Goal: Navigation & Orientation: Go to known website

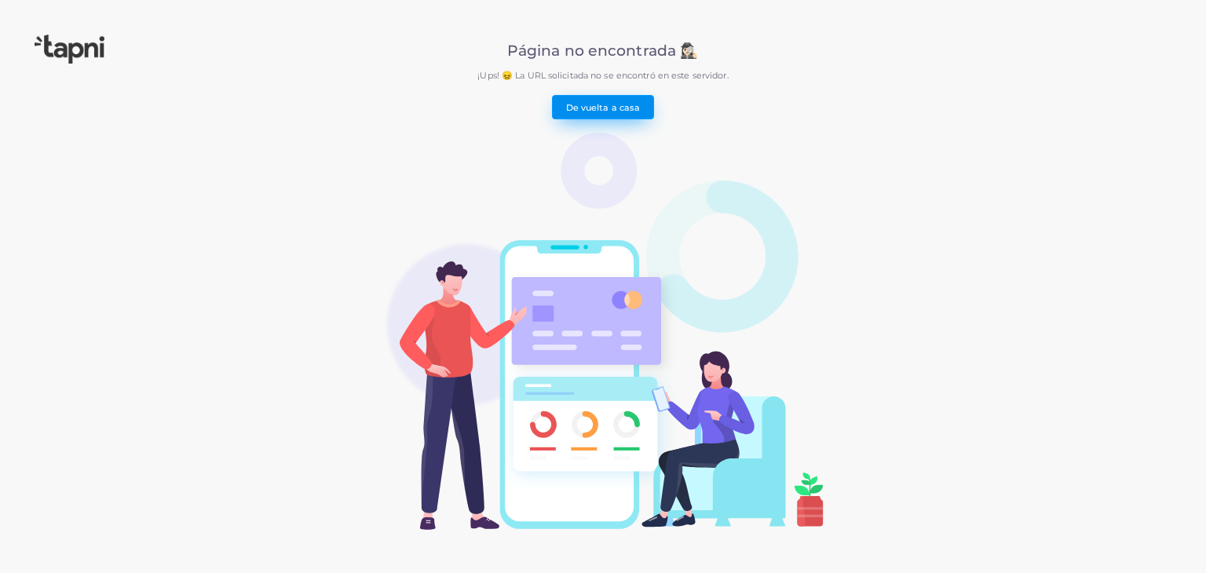
click at [613, 108] on font "De vuelta a casa" at bounding box center [603, 106] width 75 height 11
click at [606, 104] on font "De vuelta a casa" at bounding box center [603, 106] width 75 height 11
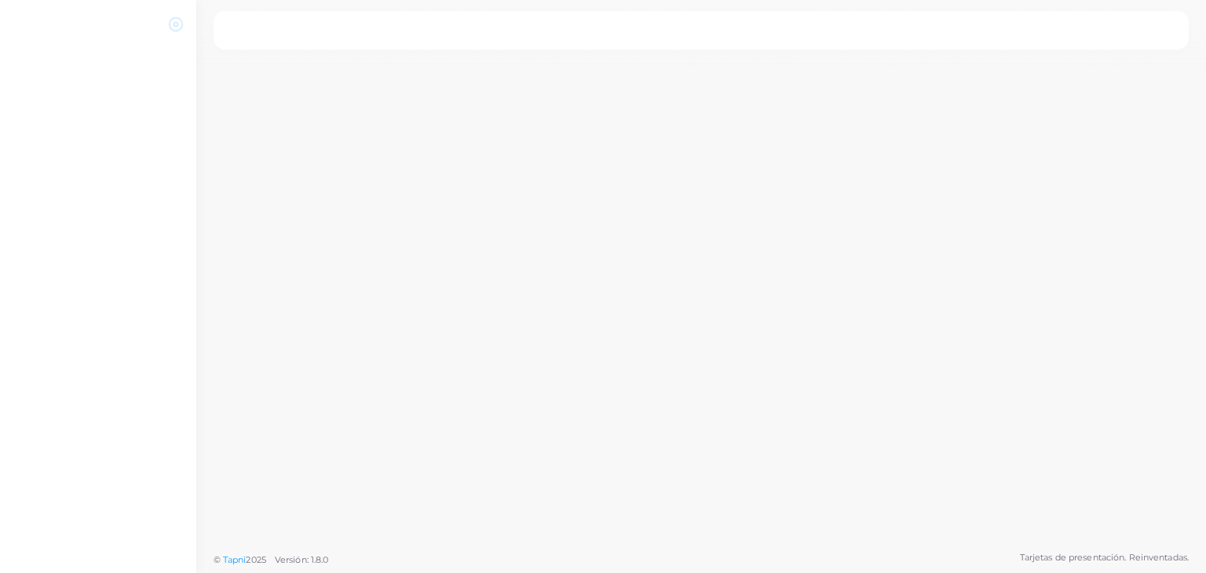
click at [174, 27] on icon at bounding box center [176, 24] width 16 height 16
click at [181, 23] on icon at bounding box center [176, 24] width 16 height 16
click at [1076, 558] on font "Tarjetas de presentación. Reinventadas." at bounding box center [1104, 557] width 169 height 11
click at [245, 555] on font "Tapni" at bounding box center [235, 559] width 24 height 11
